Goal: Task Accomplishment & Management: Use online tool/utility

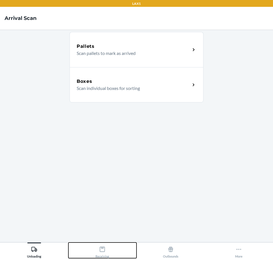
click at [106, 249] on div "Receiving" at bounding box center [102, 251] width 14 height 14
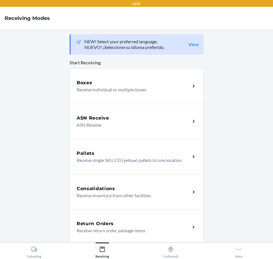
click at [119, 233] on p "Receive return order package items" at bounding box center [131, 230] width 109 height 7
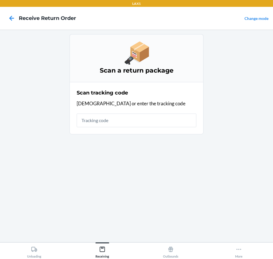
click at [113, 119] on input "text" at bounding box center [137, 121] width 120 height 14
click at [104, 120] on input "text" at bounding box center [137, 121] width 120 height 14
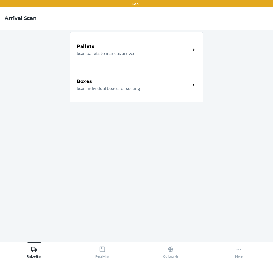
click at [110, 85] on p "Scan individual boxes for sorting" at bounding box center [131, 88] width 109 height 7
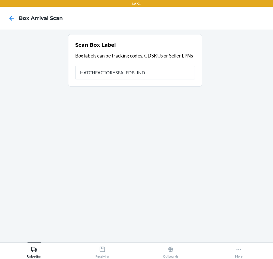
type input "HATCHFACTORYSEALEDBLIND"
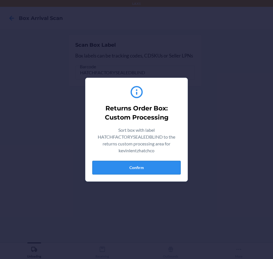
click at [153, 168] on button "Confirm" at bounding box center [136, 168] width 88 height 14
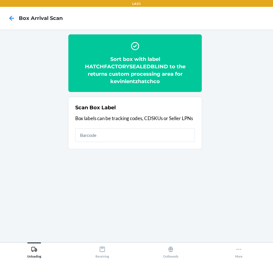
click at [130, 68] on h2 "Sort box with label HATCHFACTORYSEALEDBLIND to the returns custom processing ar…" at bounding box center [135, 71] width 120 height 30
copy h2 "HATCHFACTORYSEALEDBLIND"
